Goal: Complete application form

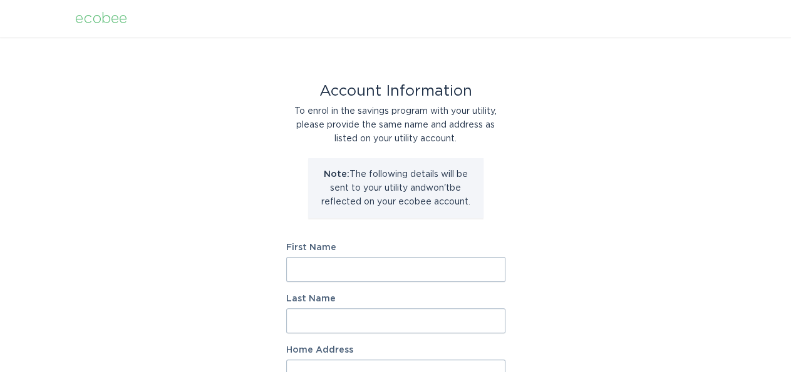
click at [409, 266] on input "First Name" at bounding box center [395, 269] width 219 height 25
type input "Nilofer"
type input "[PERSON_NAME]"
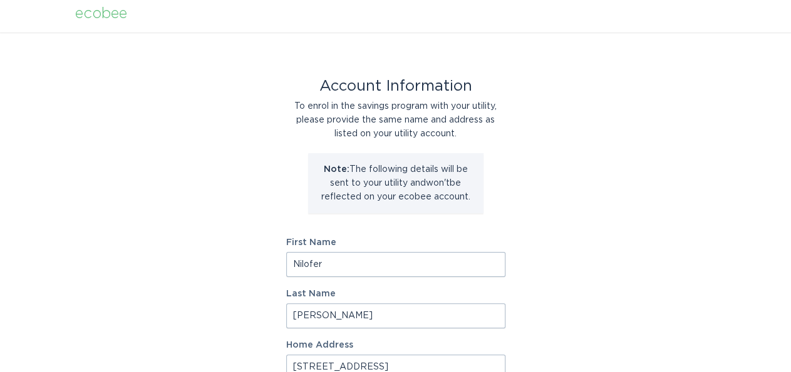
type input "[STREET_ADDRESS]"
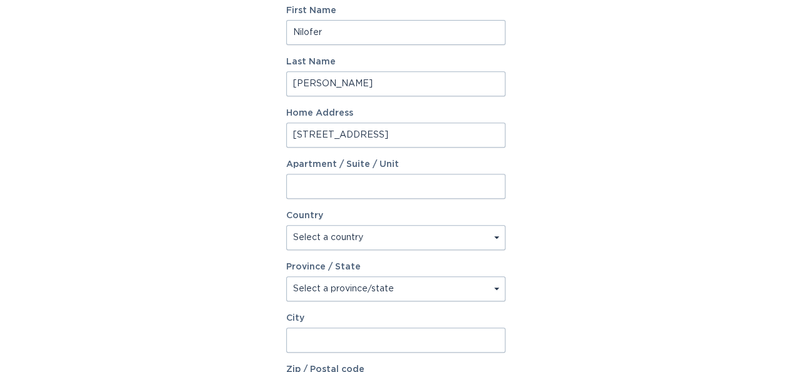
select select "US"
click option "[GEOGRAPHIC_DATA]" at bounding box center [0, 0] width 0 height 0
select select "AZ"
click option "[US_STATE]" at bounding box center [0, 0] width 0 height 0
click at [343, 338] on input "City" at bounding box center [395, 340] width 219 height 25
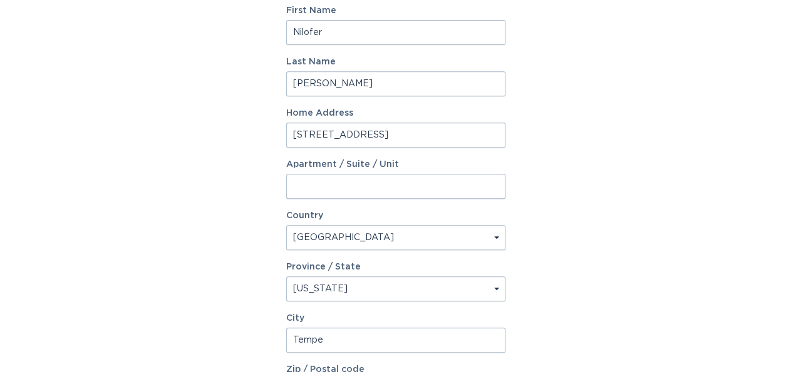
type input "Tempe"
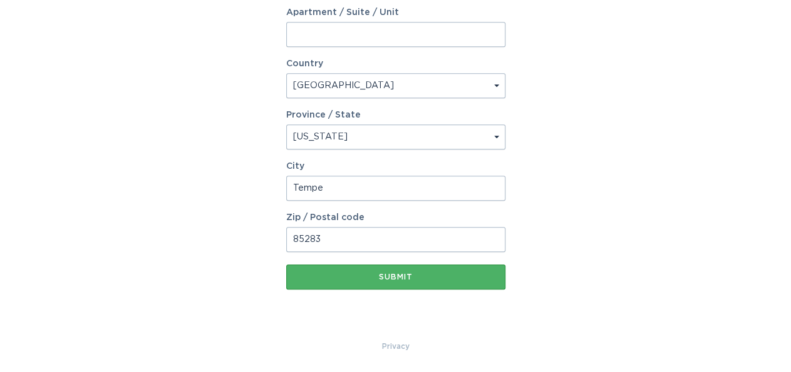
type input "85283"
click at [414, 286] on button "Submit" at bounding box center [395, 277] width 219 height 25
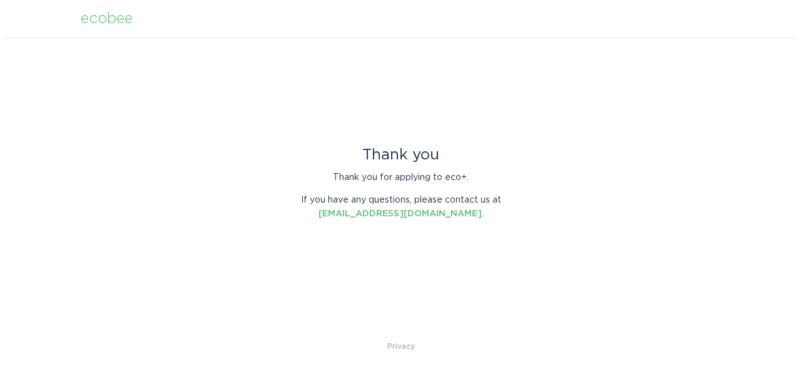
scroll to position [0, 0]
click at [218, 181] on div "Thank you Thank you for applying to eco+. If you have any questions, please con…" at bounding box center [400, 189] width 801 height 302
